Goal: Task Accomplishment & Management: Manage account settings

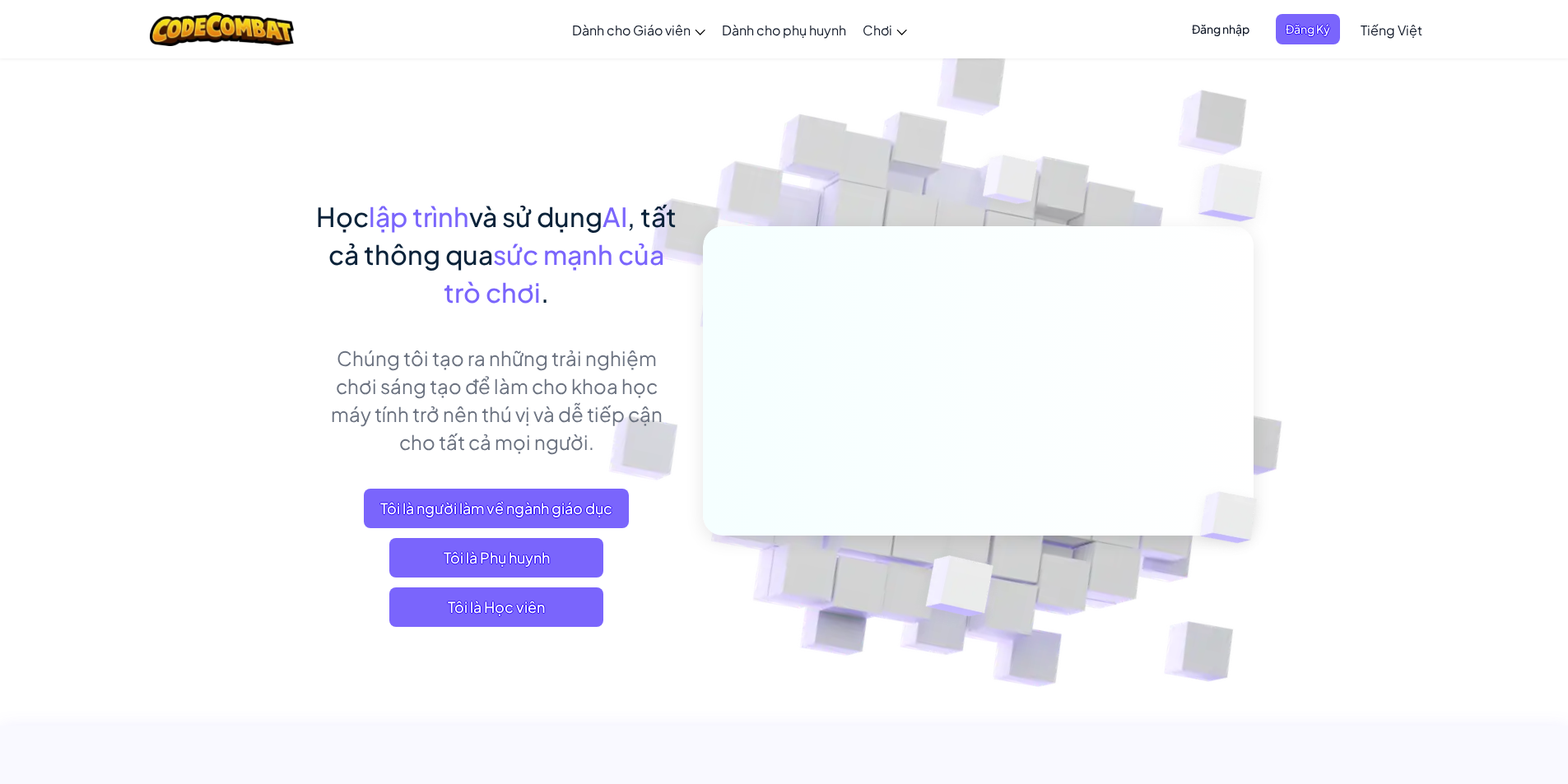
click at [1209, 32] on span "Đăng nhập" at bounding box center [1220, 29] width 78 height 31
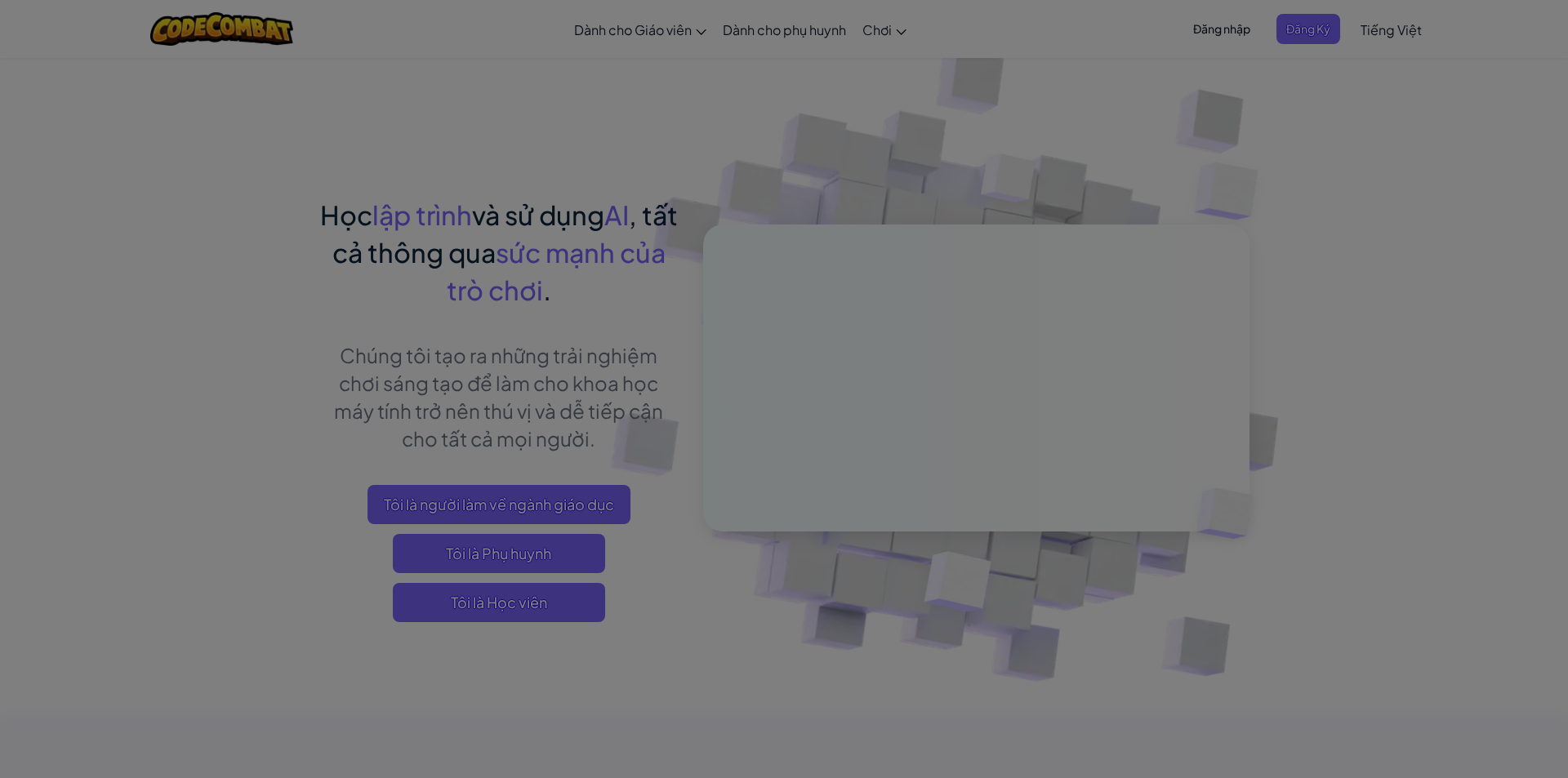
click at [0, 0] on div "Đăng nhập Lỗi không xác định Email hoặc tên đăng nhập : Quên mật khẩu? Mật khẩu…" at bounding box center [0, 0] width 0 height 0
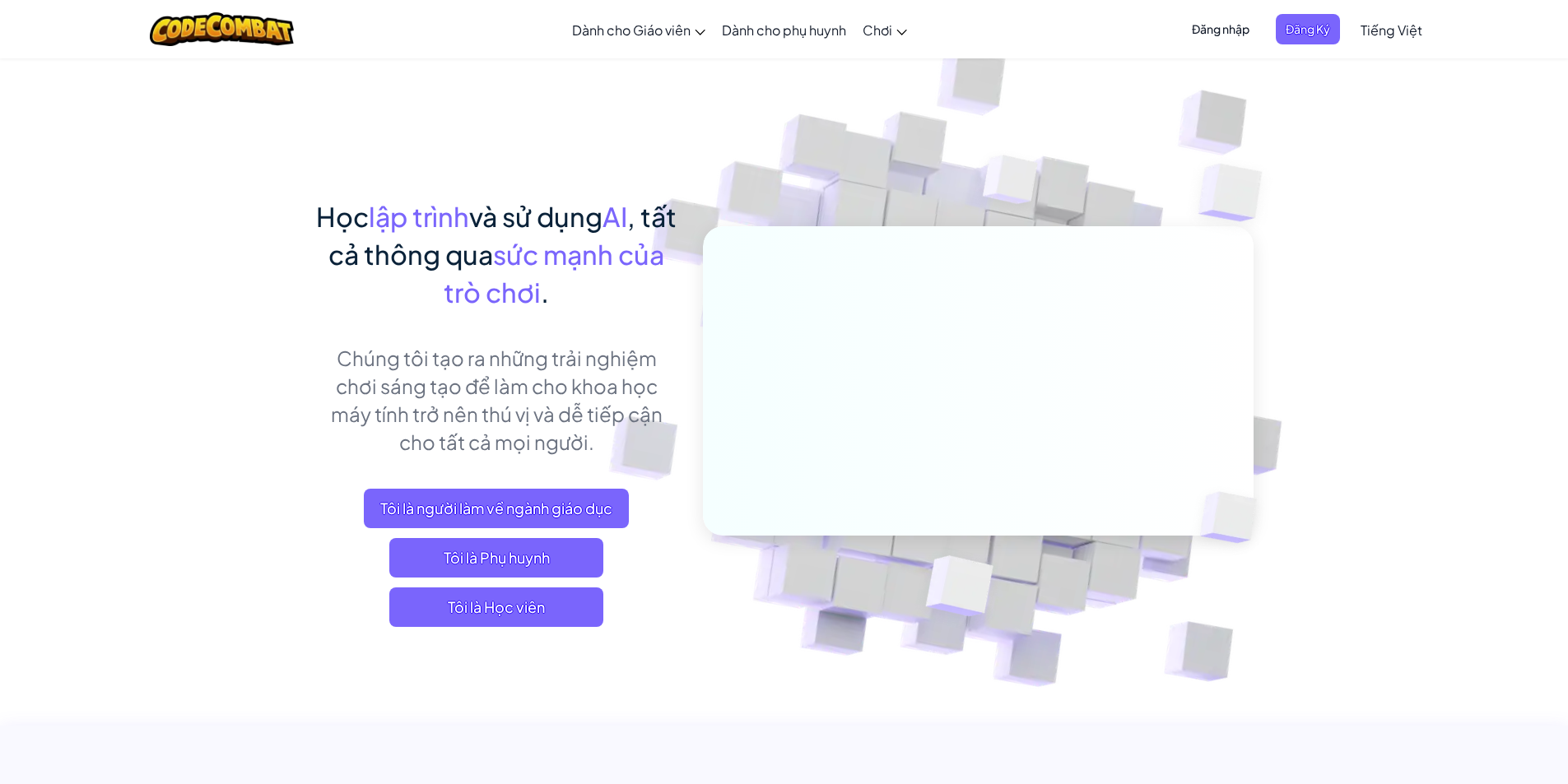
click at [1203, 24] on span "Đăng nhập" at bounding box center [1220, 29] width 78 height 31
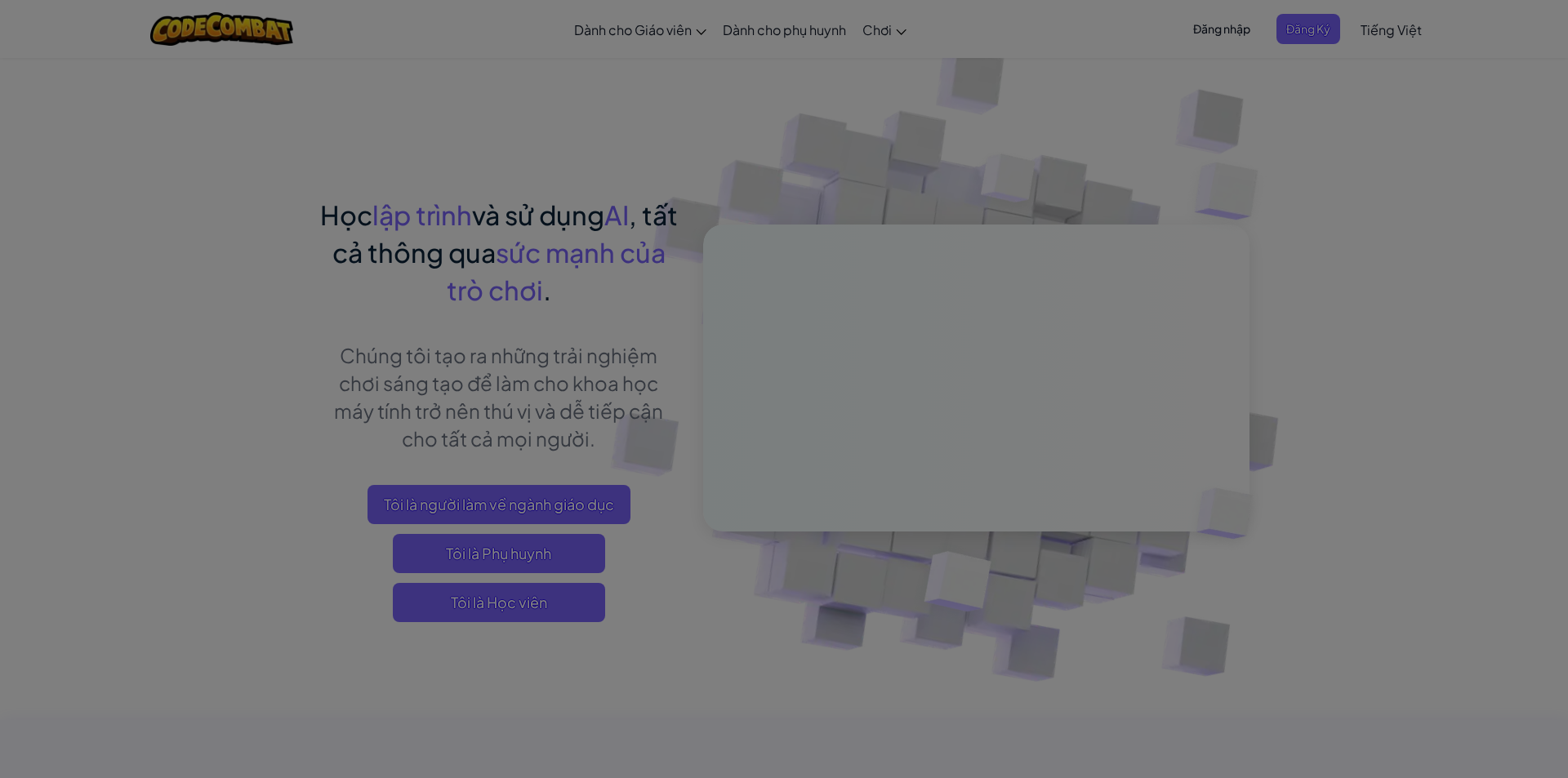
type input "[PERSON_NAME]"
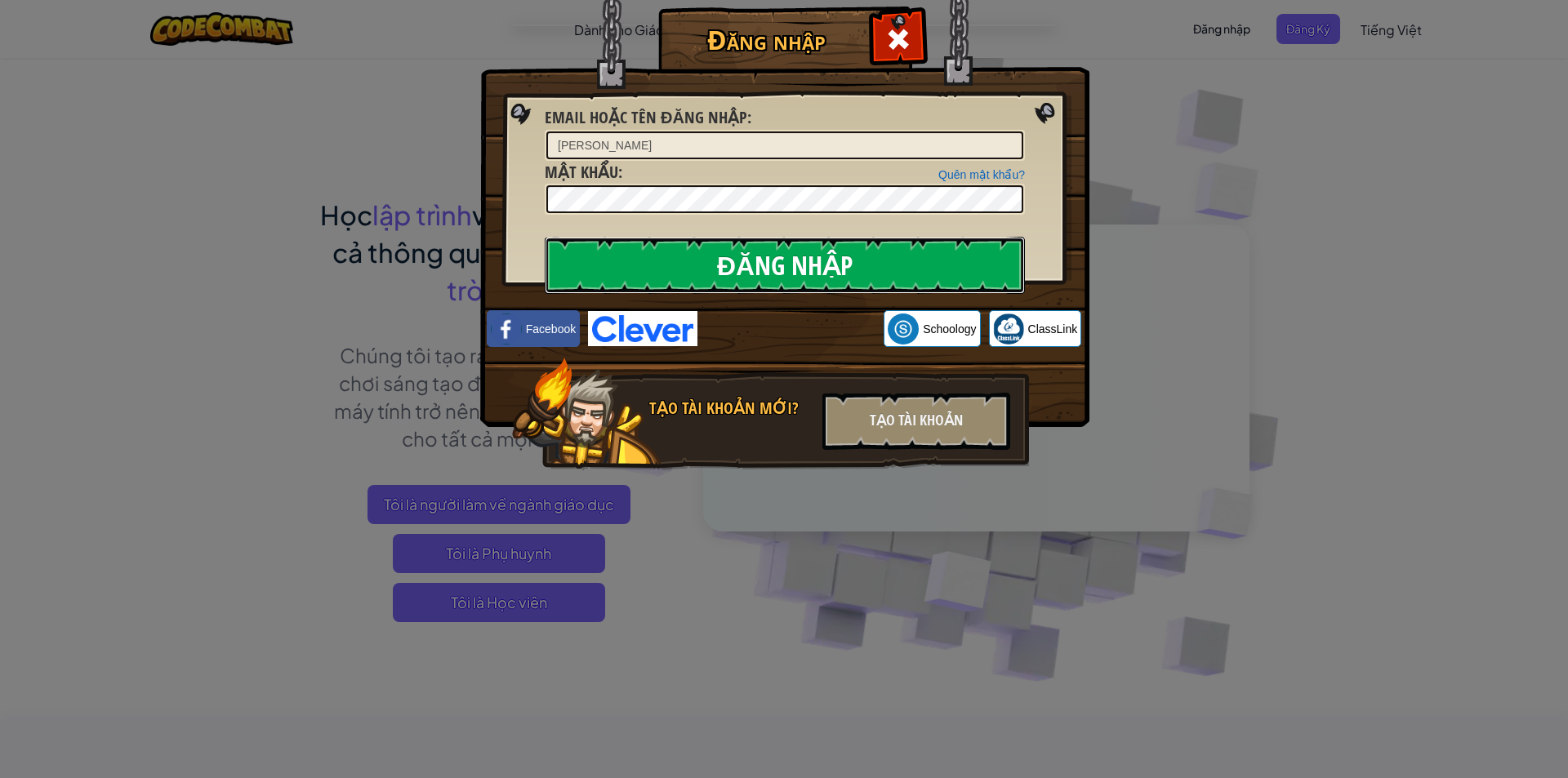
click at [924, 271] on input "Đăng nhập" at bounding box center [784, 265] width 480 height 57
click at [942, 266] on input "Đăng nhập" at bounding box center [784, 265] width 480 height 57
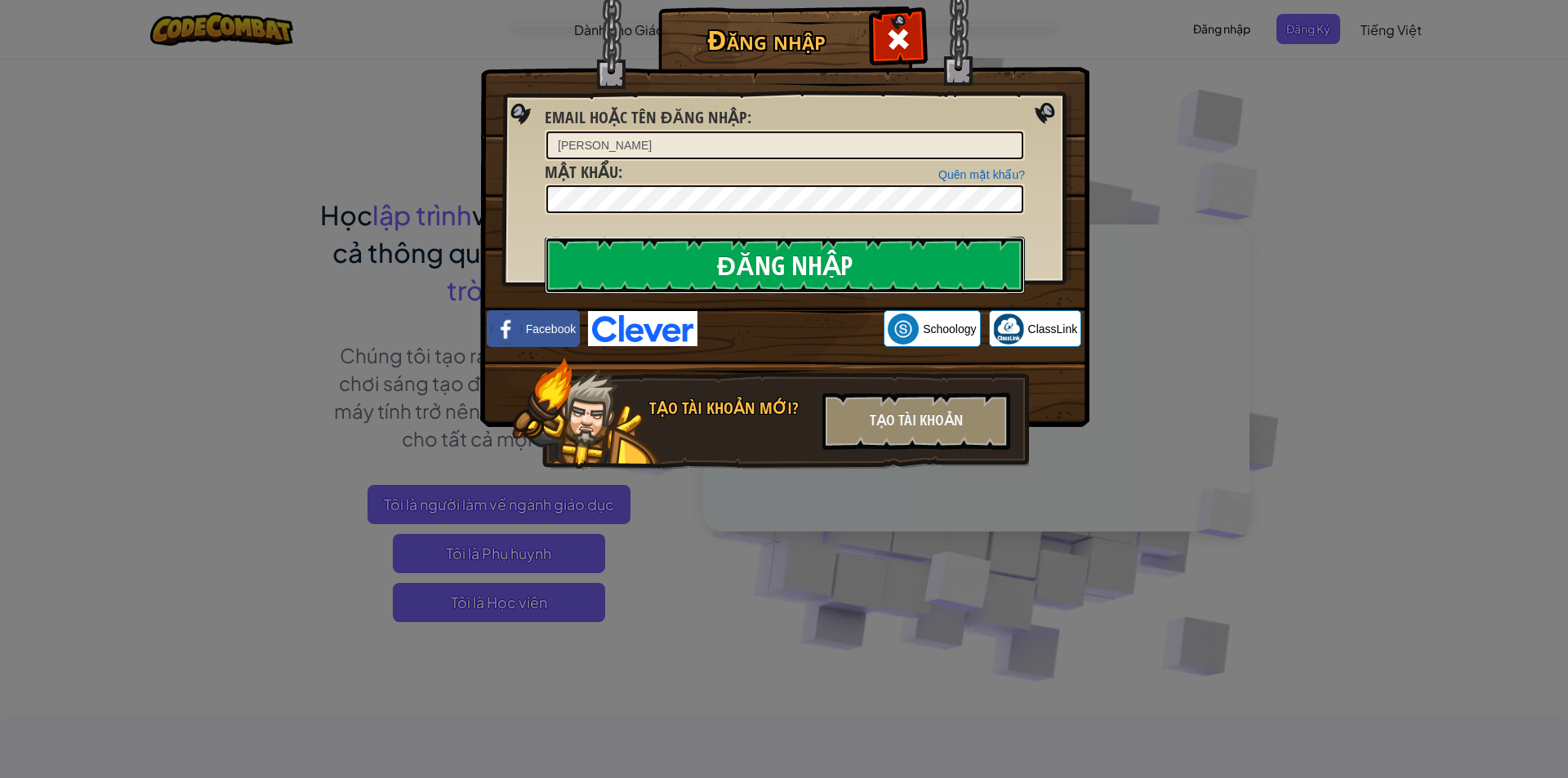
click at [942, 266] on input "Đăng nhập" at bounding box center [784, 265] width 480 height 57
